Goal: Task Accomplishment & Management: Manage account settings

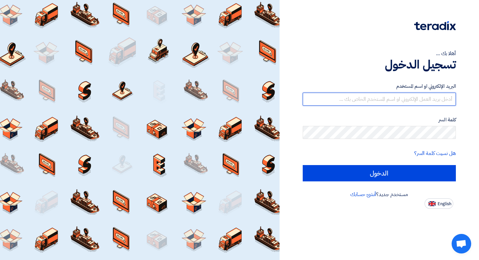
click at [389, 98] on input "text" at bounding box center [379, 99] width 153 height 13
paste input "[EMAIL_ADDRESS][DOMAIN_NAME]"
type input "[EMAIL_ADDRESS][DOMAIN_NAME]"
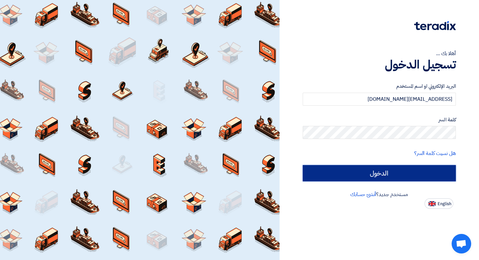
click at [398, 174] on input "الدخول" at bounding box center [379, 173] width 153 height 16
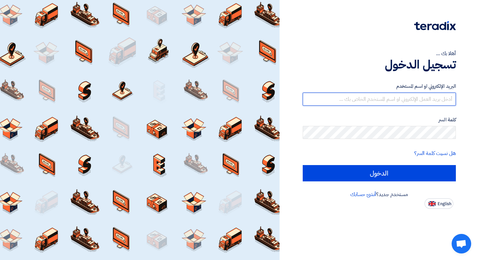
click at [394, 95] on input "text" at bounding box center [379, 99] width 153 height 13
type input "[EMAIL_ADDRESS][DOMAIN_NAME]"
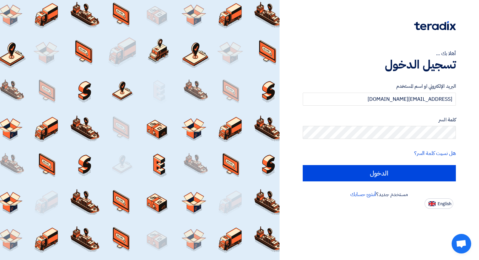
click at [406, 125] on div "كلمة السر" at bounding box center [379, 127] width 153 height 23
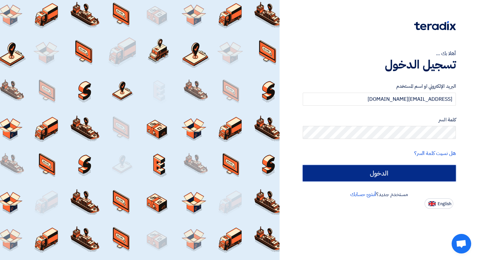
click at [392, 172] on input "الدخول" at bounding box center [379, 173] width 153 height 16
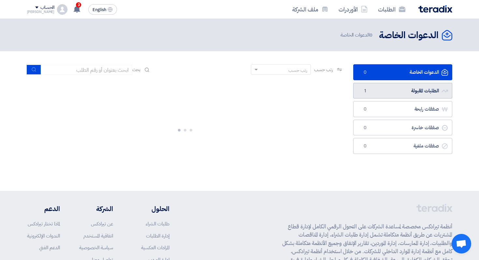
click at [413, 83] on link "الطلبات المقبولة الطلبات المقبولة 1" at bounding box center [402, 91] width 99 height 16
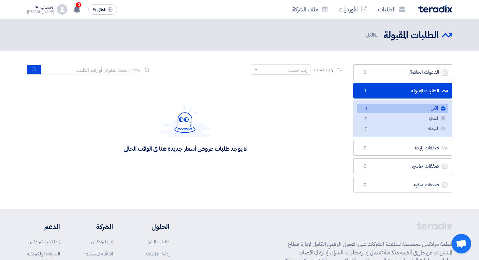
click at [409, 111] on link "الكل الكل 1" at bounding box center [402, 108] width 91 height 9
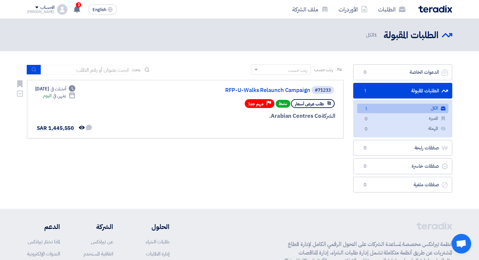
click at [124, 122] on div "#71233 RFP-U-Walks Relaunch Campaign طلب عرض أسعار نشط Priority مهم جدا الشركة …" at bounding box center [185, 108] width 300 height 47
click at [226, 123] on div "#71233 RFP-U-Walks Relaunch Campaign طلب عرض أسعار نشط Priority مهم جدا [GEOGRA…" at bounding box center [257, 108] width 157 height 47
click at [272, 91] on link "RFP-U-Walks Relaunch Campaign" at bounding box center [245, 90] width 130 height 6
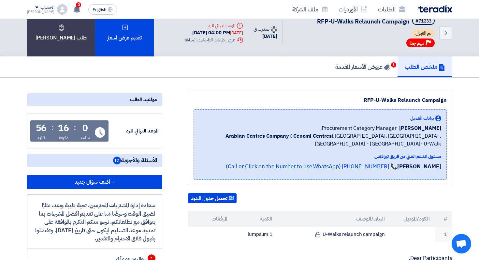
scroll to position [10, 0]
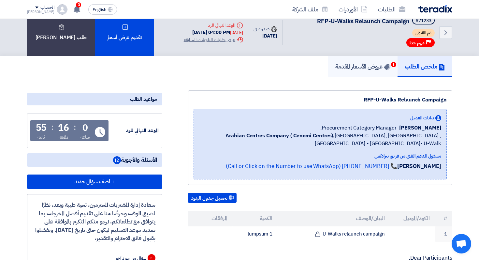
click at [352, 67] on h5 "عروض الأسعار المقدمة 1" at bounding box center [362, 66] width 55 height 7
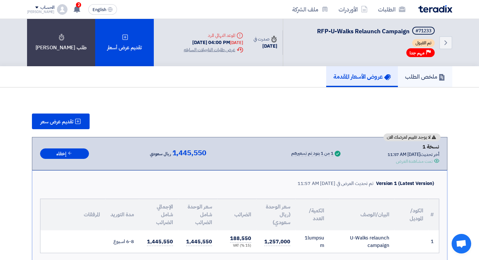
click at [407, 77] on h5 "ملخص الطلب" at bounding box center [425, 76] width 40 height 7
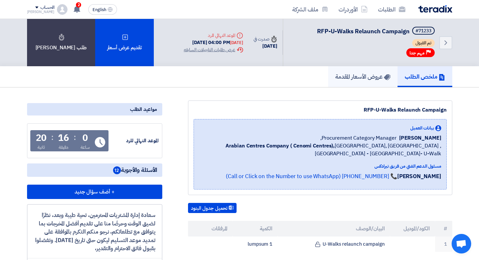
click at [373, 78] on h5 "عروض الأسعار المقدمة" at bounding box center [362, 76] width 55 height 7
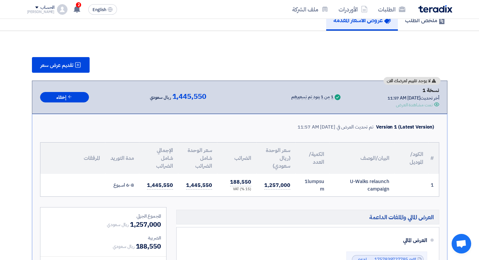
scroll to position [62, 0]
